Goal: Obtain resource: Download file/media

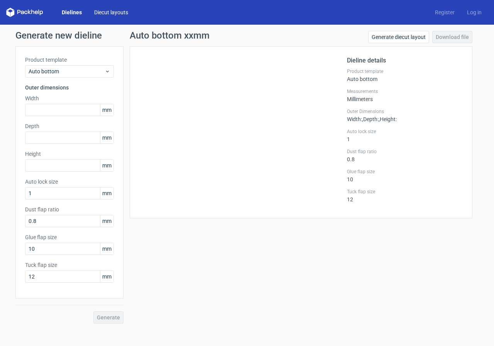
click at [114, 13] on link "Diecut layouts" at bounding box center [111, 12] width 46 height 8
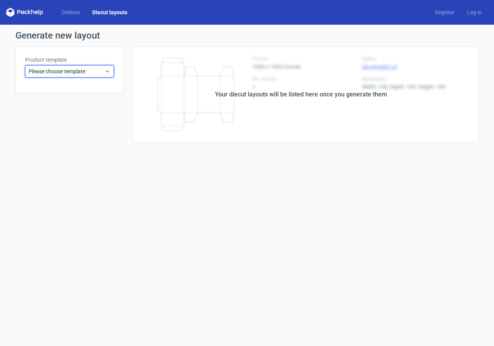
click at [95, 71] on span "Please choose template" at bounding box center [67, 72] width 76 height 8
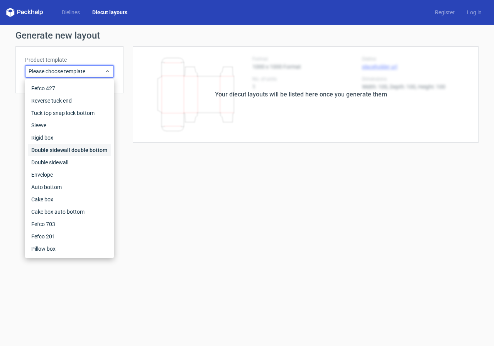
click at [71, 150] on div "Double sidewall double bottom" at bounding box center [69, 150] width 83 height 12
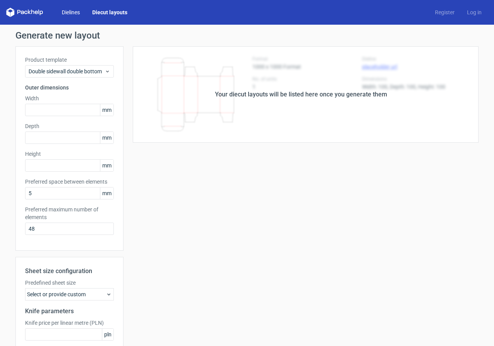
click at [71, 10] on link "Dielines" at bounding box center [71, 12] width 30 height 8
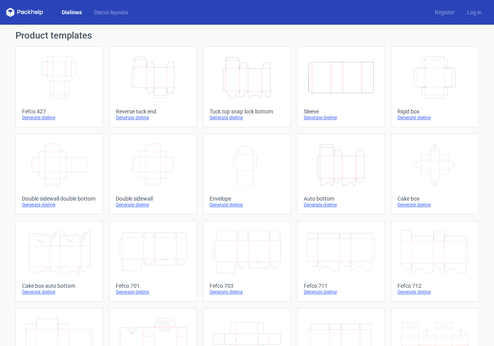
click at [62, 75] on icon "Width Depth Height" at bounding box center [59, 77] width 68 height 43
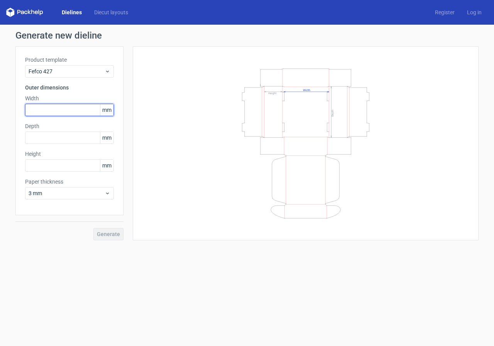
click at [72, 113] on input "text" at bounding box center [69, 110] width 89 height 12
type input "310"
type input "197"
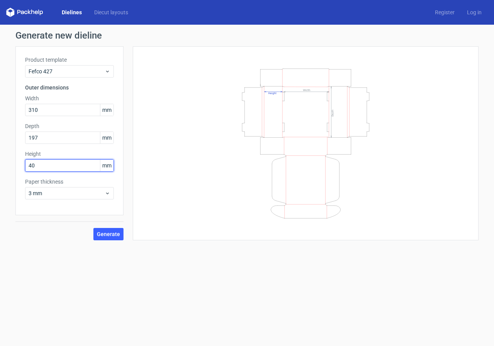
type input "40"
click at [111, 233] on span "Generate" at bounding box center [108, 234] width 23 height 5
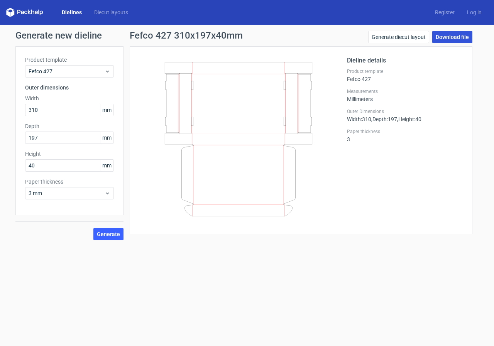
click at [443, 37] on link "Download file" at bounding box center [452, 37] width 40 height 12
